Goal: Task Accomplishment & Management: Manage account settings

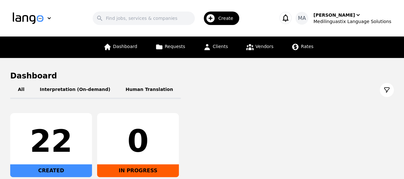
click at [325, 90] on div "All Interpretation (On-demand) Human Translation" at bounding box center [202, 90] width 384 height 18
click at [265, 95] on div "All Interpretation (On-demand) Human Translation" at bounding box center [202, 90] width 384 height 18
click at [269, 134] on div "22 CREATED 0 IN PROGRESS" at bounding box center [202, 145] width 384 height 64
click at [355, 12] on icon "button" at bounding box center [358, 15] width 6 height 6
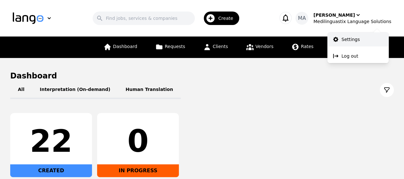
click at [349, 39] on p "Settings" at bounding box center [350, 39] width 18 height 6
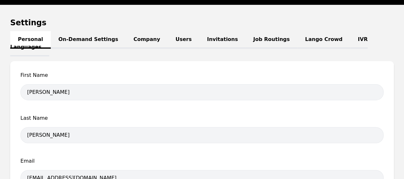
scroll to position [57, 0]
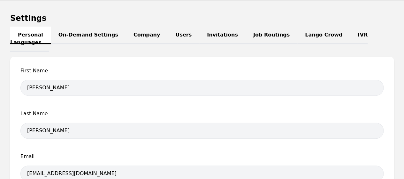
click at [246, 36] on link "Job Routings" at bounding box center [272, 36] width 52 height 18
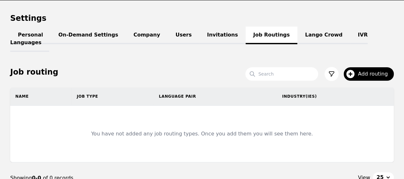
click at [34, 34] on link "Personal" at bounding box center [30, 36] width 41 height 18
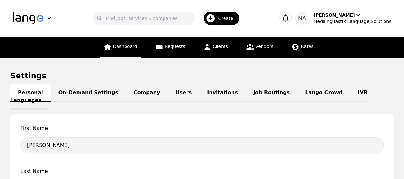
click at [127, 48] on span "Dashboard" at bounding box center [125, 46] width 24 height 5
